Goal: Transaction & Acquisition: Register for event/course

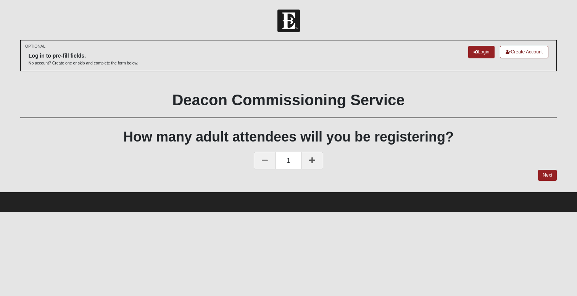
click at [305, 161] on link at bounding box center [312, 161] width 22 height 18
click at [306, 161] on link at bounding box center [312, 161] width 22 height 18
click at [264, 157] on icon at bounding box center [265, 160] width 6 height 7
click at [484, 51] on link "Login" at bounding box center [481, 52] width 26 height 13
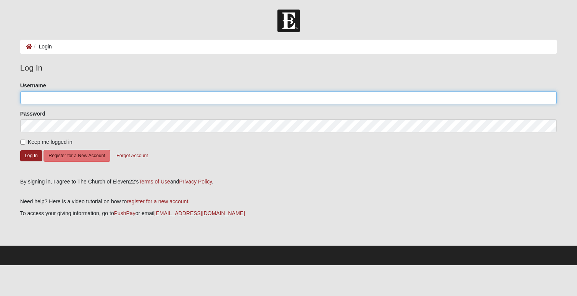
type input "JimmyMauney"
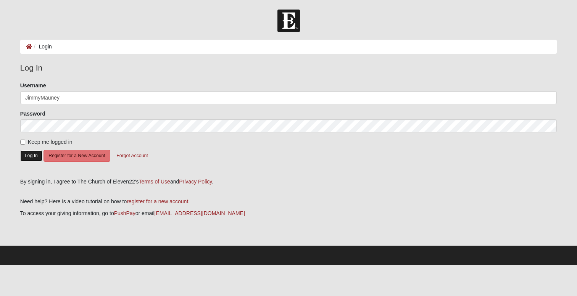
click at [29, 155] on button "Log In" at bounding box center [31, 155] width 22 height 11
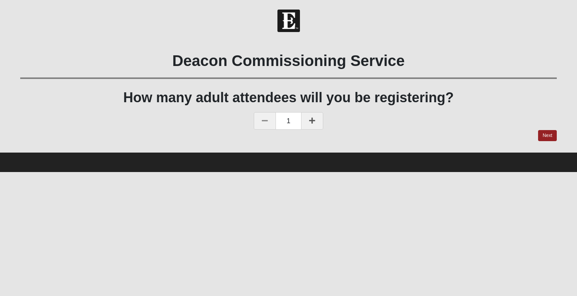
click at [312, 121] on icon at bounding box center [312, 120] width 6 height 7
click at [546, 138] on link "Next" at bounding box center [547, 135] width 19 height 11
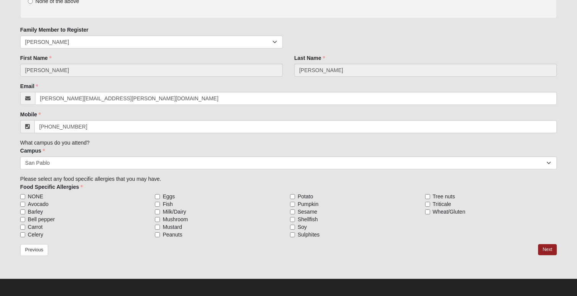
scroll to position [120, 0]
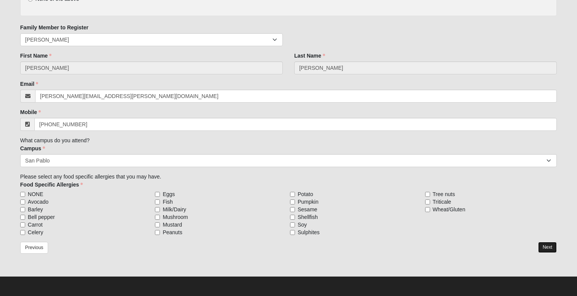
click at [550, 249] on link "Next" at bounding box center [547, 247] width 19 height 11
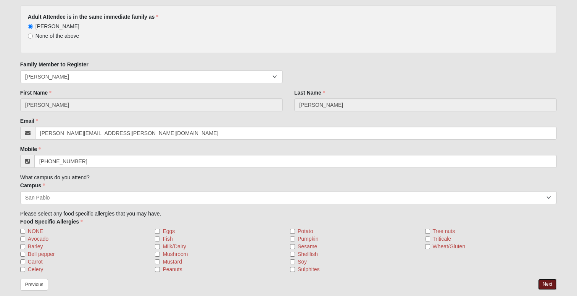
scroll to position [151, 0]
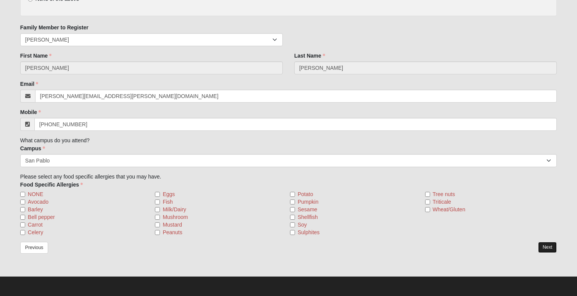
click at [545, 247] on link "Next" at bounding box center [547, 247] width 19 height 11
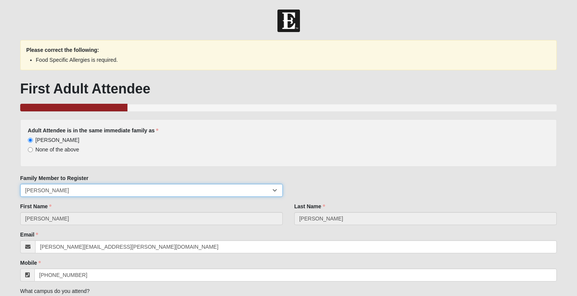
click at [112, 193] on select "[PERSON_NAME] [PERSON_NAME] [PERSON_NAME] [PERSON_NAME]" at bounding box center [151, 190] width 262 height 13
select select "219736"
click at [20, 184] on select "[PERSON_NAME] [PERSON_NAME] [PERSON_NAME] [PERSON_NAME]" at bounding box center [151, 190] width 262 height 13
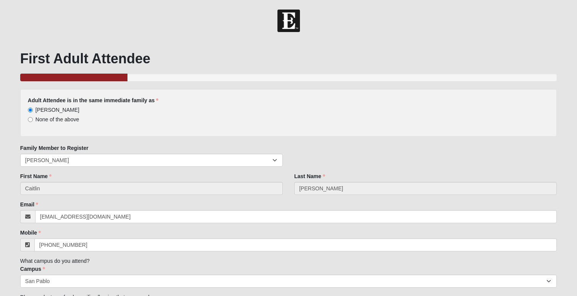
scroll to position [120, 0]
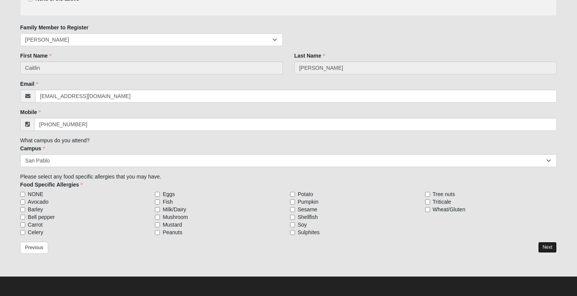
click at [548, 249] on link "Next" at bounding box center [547, 247] width 19 height 11
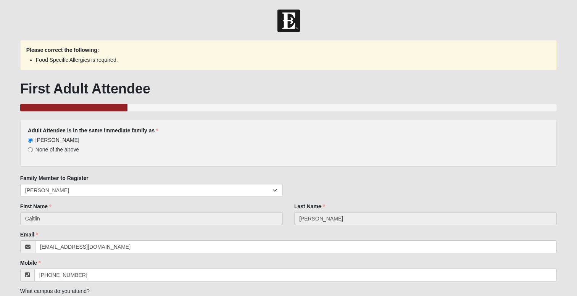
scroll to position [151, 0]
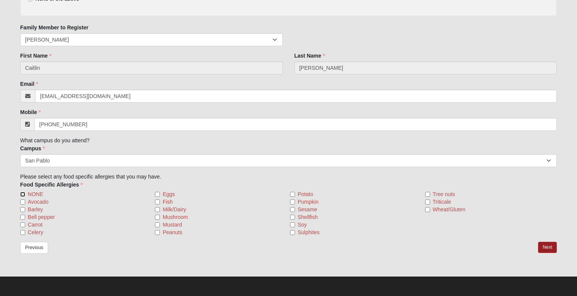
click at [23, 192] on input "NONE" at bounding box center [22, 194] width 5 height 5
checkbox input "true"
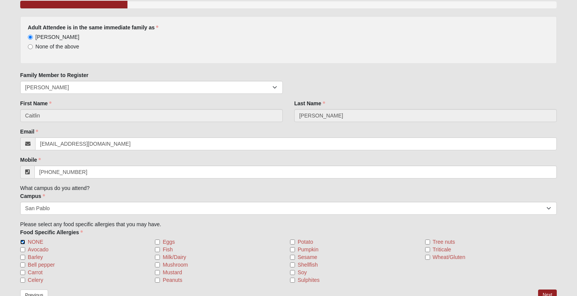
scroll to position [0, 0]
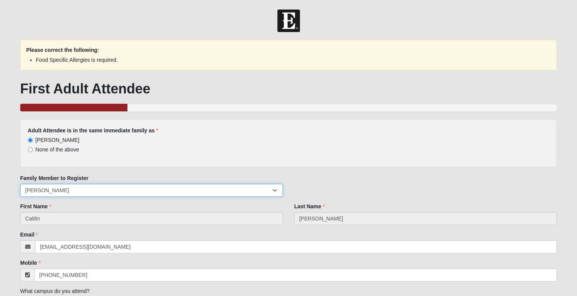
click at [101, 188] on select "[PERSON_NAME] [PERSON_NAME] [PERSON_NAME] [PERSON_NAME]" at bounding box center [151, 190] width 262 height 13
select select "219735"
click at [20, 184] on select "[PERSON_NAME] [PERSON_NAME] [PERSON_NAME] [PERSON_NAME]" at bounding box center [151, 190] width 262 height 13
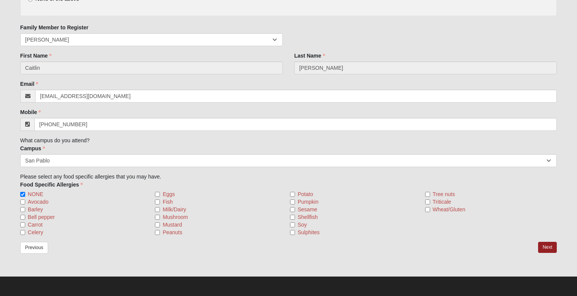
scroll to position [120, 0]
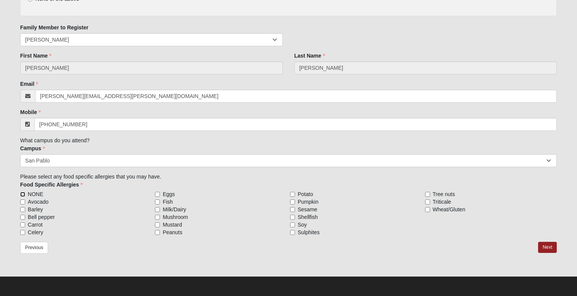
click at [23, 192] on input "NONE" at bounding box center [22, 194] width 5 height 5
checkbox input "true"
click at [544, 244] on link "Next" at bounding box center [547, 247] width 19 height 11
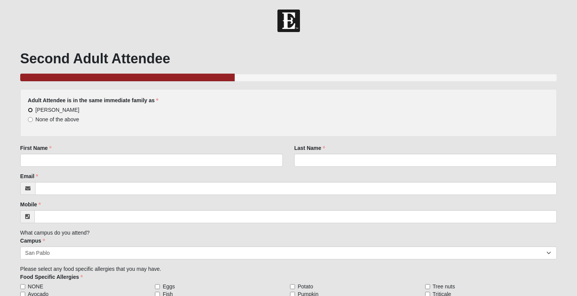
click at [31, 109] on input "[PERSON_NAME]" at bounding box center [30, 110] width 5 height 5
radio input "true"
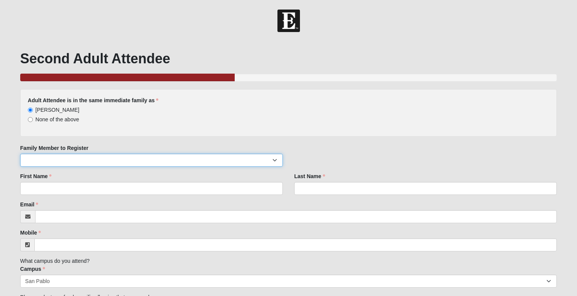
click at [68, 158] on select "[PERSON_NAME] [PERSON_NAME] [PERSON_NAME]" at bounding box center [151, 160] width 262 height 13
select select "219736"
click at [20, 154] on select "[PERSON_NAME] [PERSON_NAME] [PERSON_NAME]" at bounding box center [151, 160] width 262 height 13
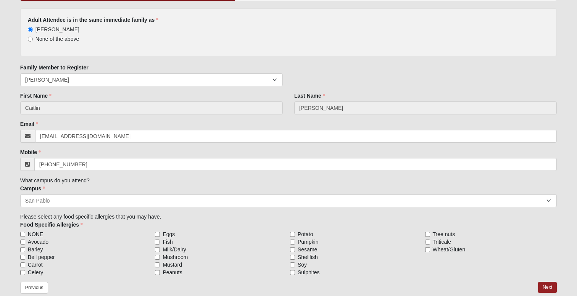
scroll to position [120, 0]
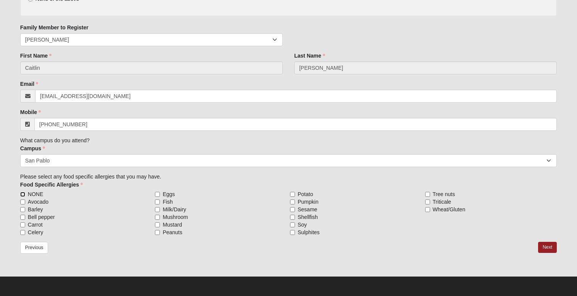
click at [23, 193] on input "NONE" at bounding box center [22, 194] width 5 height 5
checkbox input "true"
click at [545, 246] on link "Next" at bounding box center [547, 247] width 19 height 11
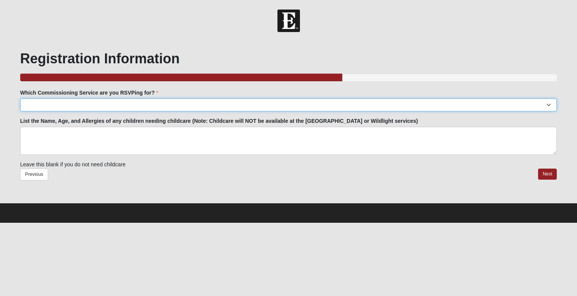
click at [180, 104] on select "[GEOGRAPHIC_DATA]: [DATE] 6:00pm | [GEOGRAPHIC_DATA] ([STREET_ADDRESS]) [GEOGRA…" at bounding box center [288, 104] width 536 height 13
select select "San Pablo: [DATE] 6:30pm | [GEOGRAPHIC_DATA]"
click at [20, 98] on select "[GEOGRAPHIC_DATA]: [DATE] 6:00pm | [GEOGRAPHIC_DATA] ([STREET_ADDRESS]) [GEOGRA…" at bounding box center [288, 104] width 536 height 13
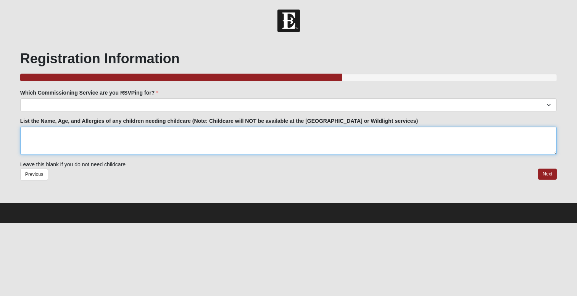
click at [184, 137] on textarea "List the Name, Age, and Allergies of any children needing childcare (Note: Chil…" at bounding box center [288, 141] width 536 height 28
type textarea "[PERSON_NAME], 10, No Allergies. [PERSON_NAME], 8, No Allergies."
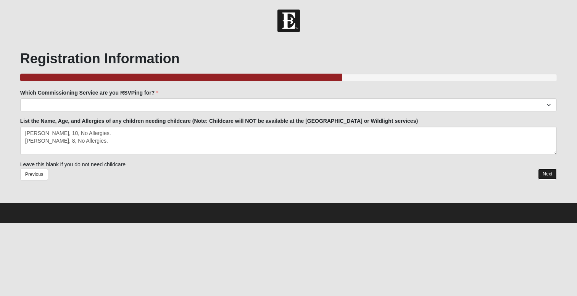
click at [545, 174] on link "Next" at bounding box center [547, 174] width 19 height 11
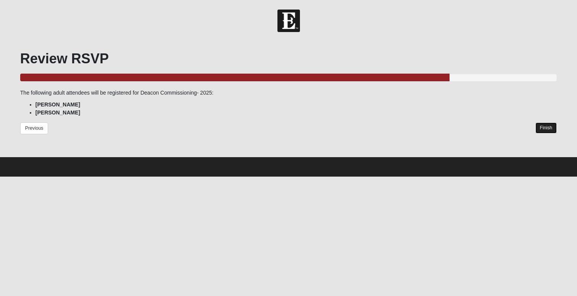
click at [546, 127] on link "Finish" at bounding box center [546, 127] width 22 height 11
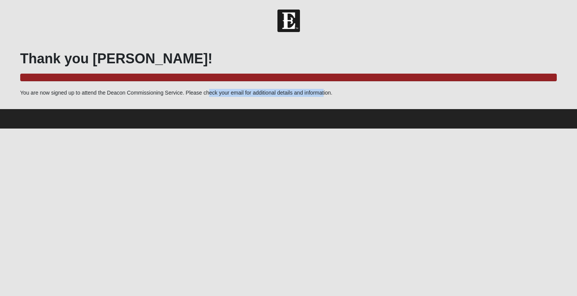
drag, startPoint x: 185, startPoint y: 95, endPoint x: 302, endPoint y: 95, distance: 117.1
click at [302, 95] on div "Thank you [PERSON_NAME]! 100.0% Complete You are now signed up to attend the De…" at bounding box center [288, 73] width 536 height 47
click at [322, 94] on div "Thank you [PERSON_NAME]! 100.0% Complete You are now signed up to attend the De…" at bounding box center [288, 73] width 536 height 47
